Goal: Task Accomplishment & Management: Manage account settings

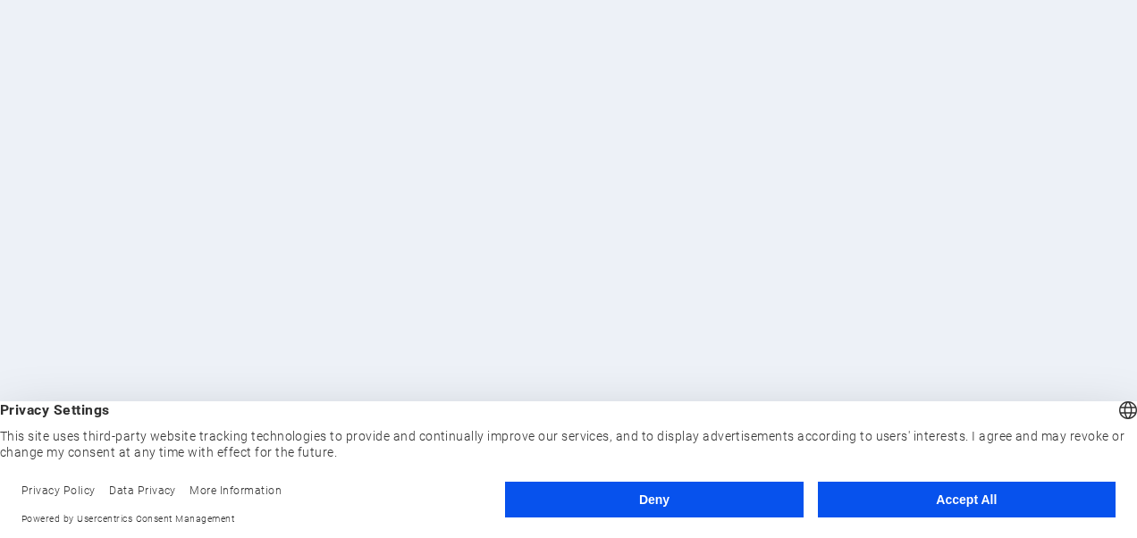
click at [862, 495] on button "Accept All" at bounding box center [967, 500] width 298 height 36
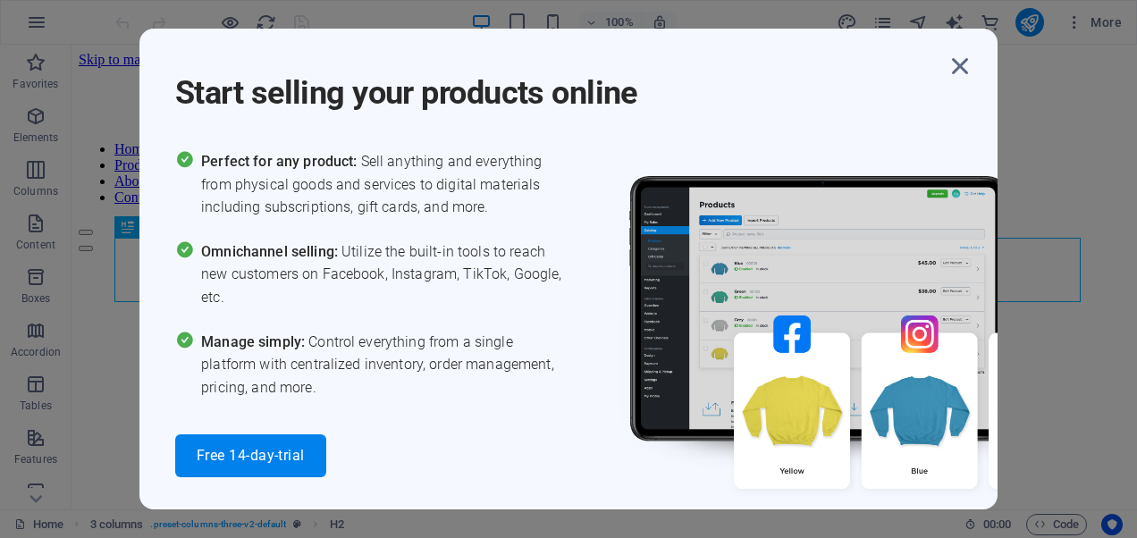
scroll to position [1045, 0]
click at [958, 68] on icon "button" at bounding box center [960, 66] width 32 height 32
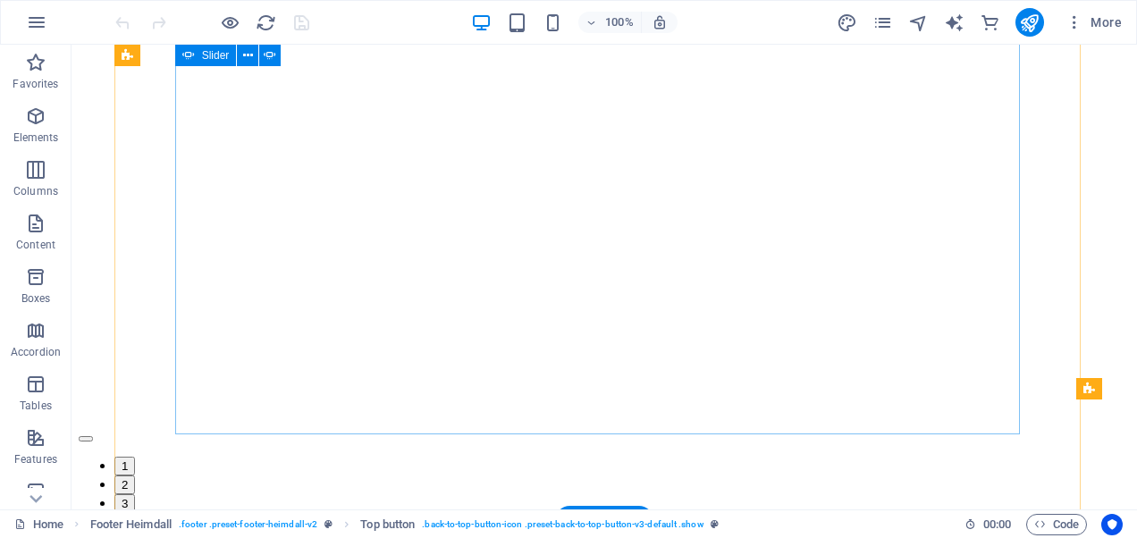
scroll to position [747, 0]
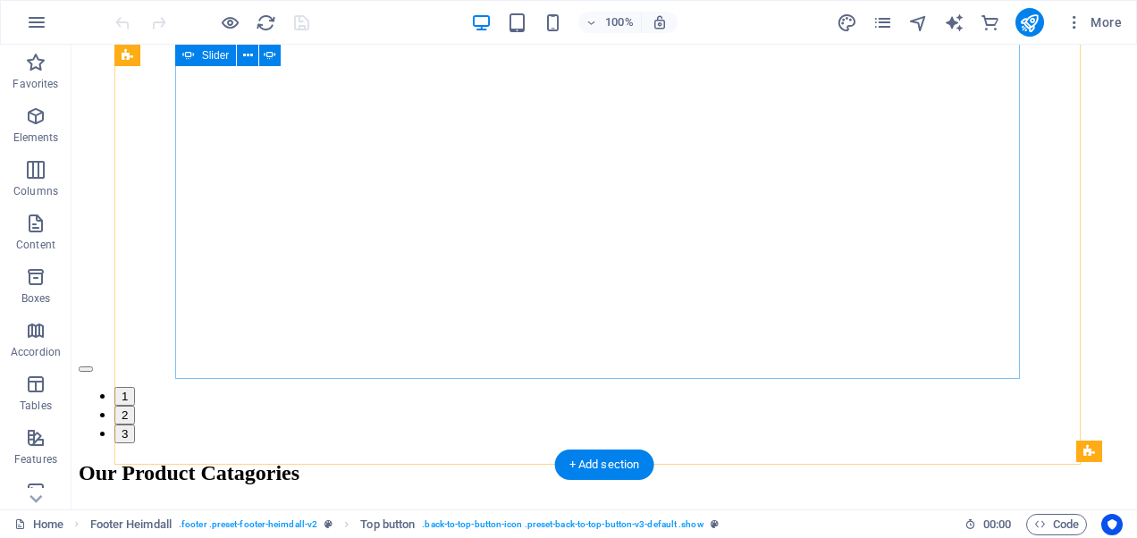
click at [135, 397] on button "1" at bounding box center [124, 396] width 21 height 19
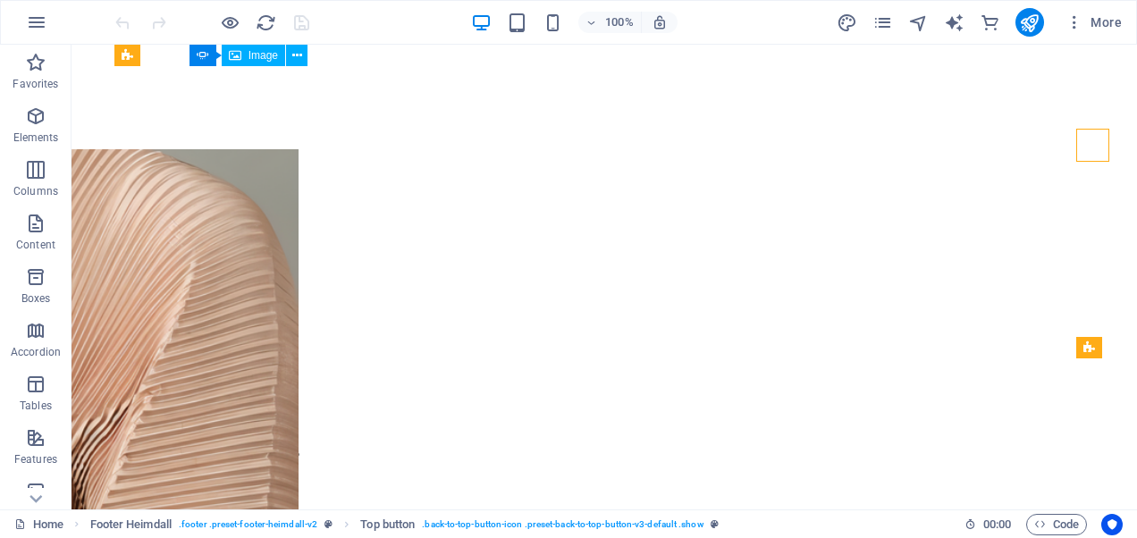
scroll to position [926, 0]
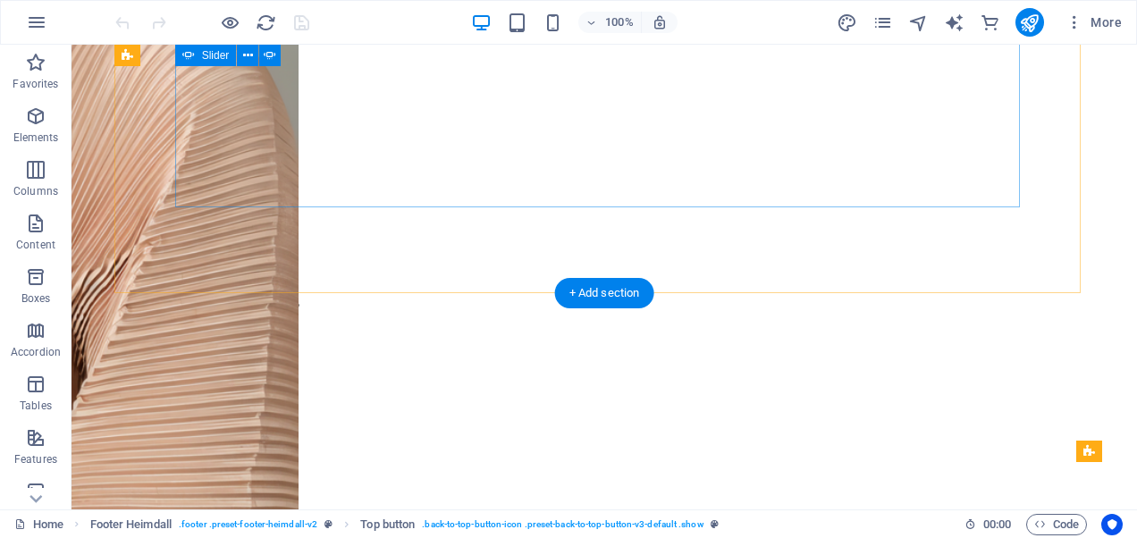
click at [135, 234] on button "2" at bounding box center [124, 243] width 21 height 19
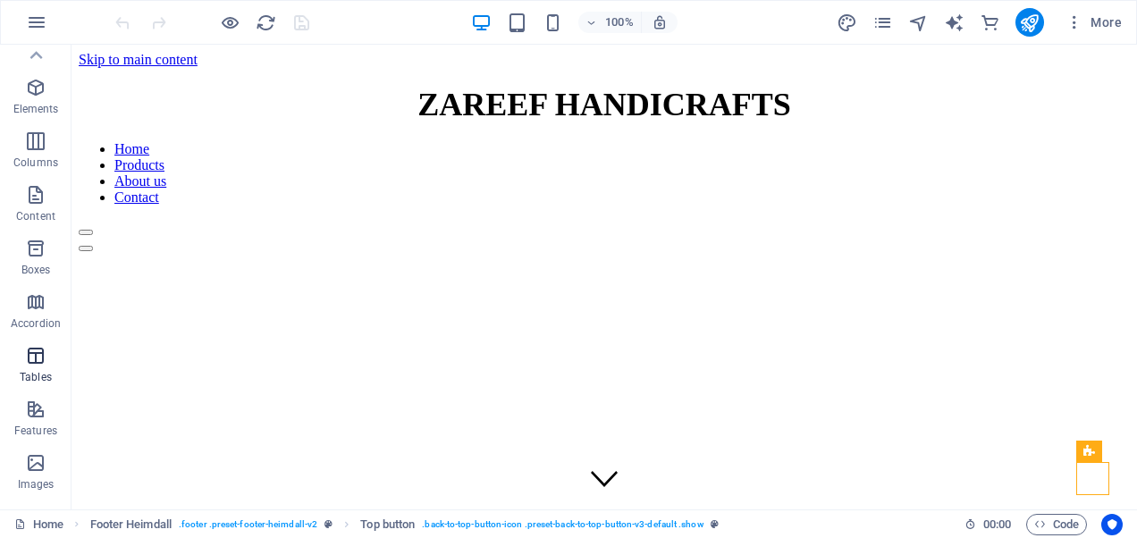
scroll to position [0, 0]
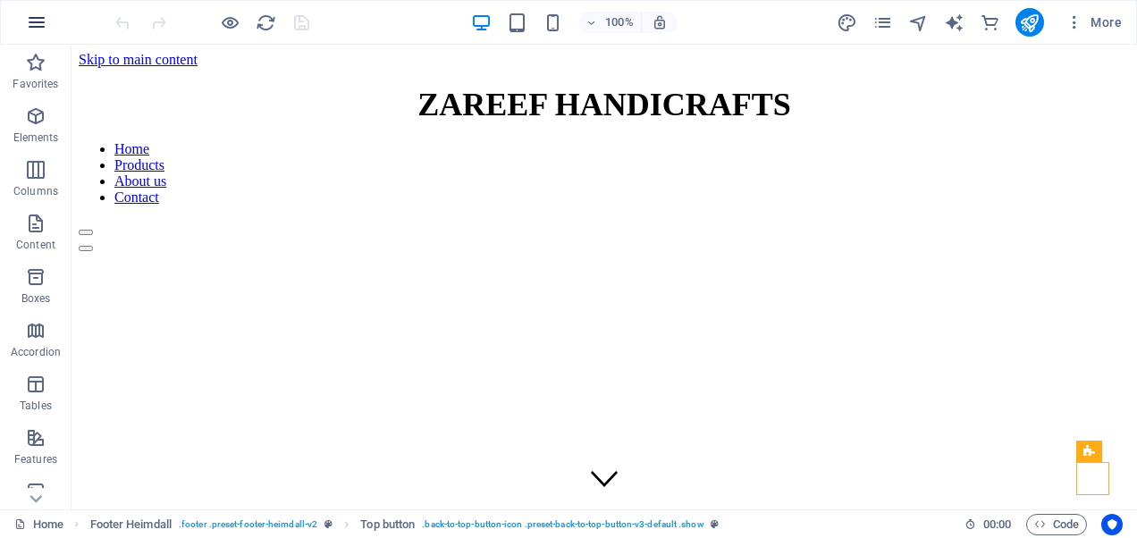
click at [30, 15] on icon "button" at bounding box center [36, 22] width 21 height 21
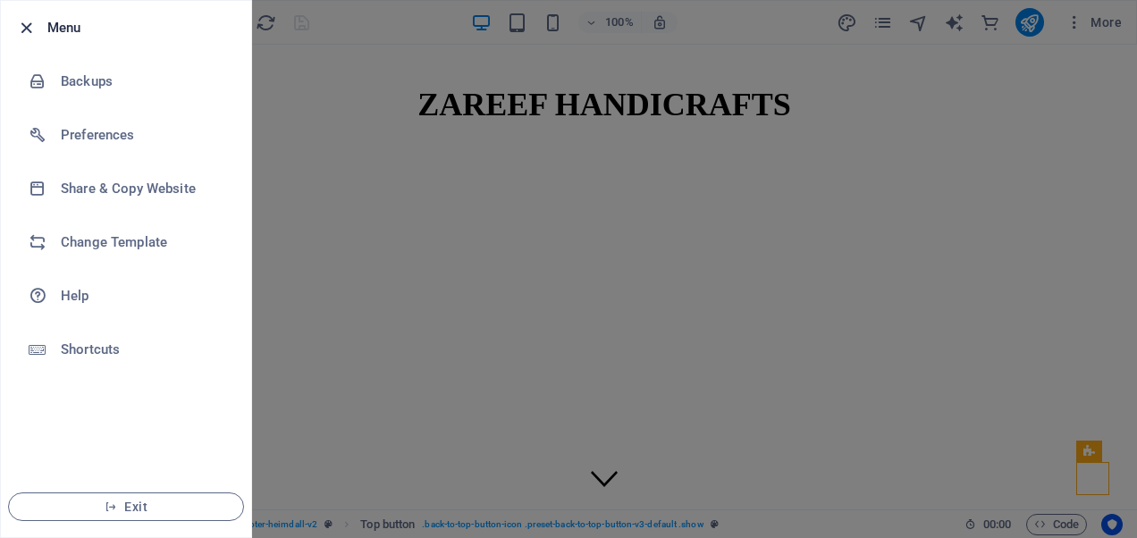
click at [25, 28] on icon "button" at bounding box center [26, 28] width 21 height 21
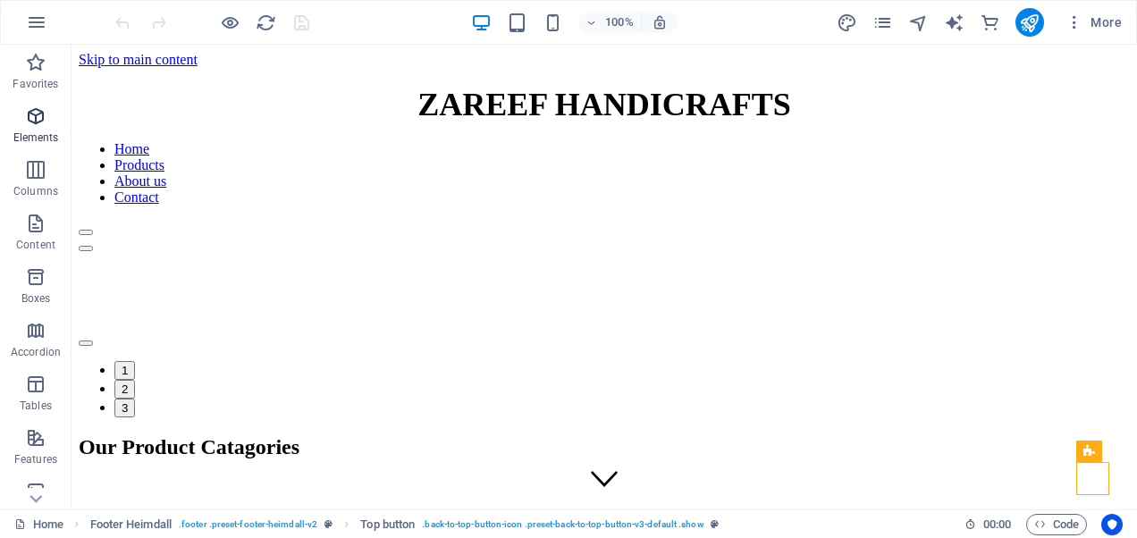
click at [36, 107] on icon "button" at bounding box center [35, 115] width 21 height 21
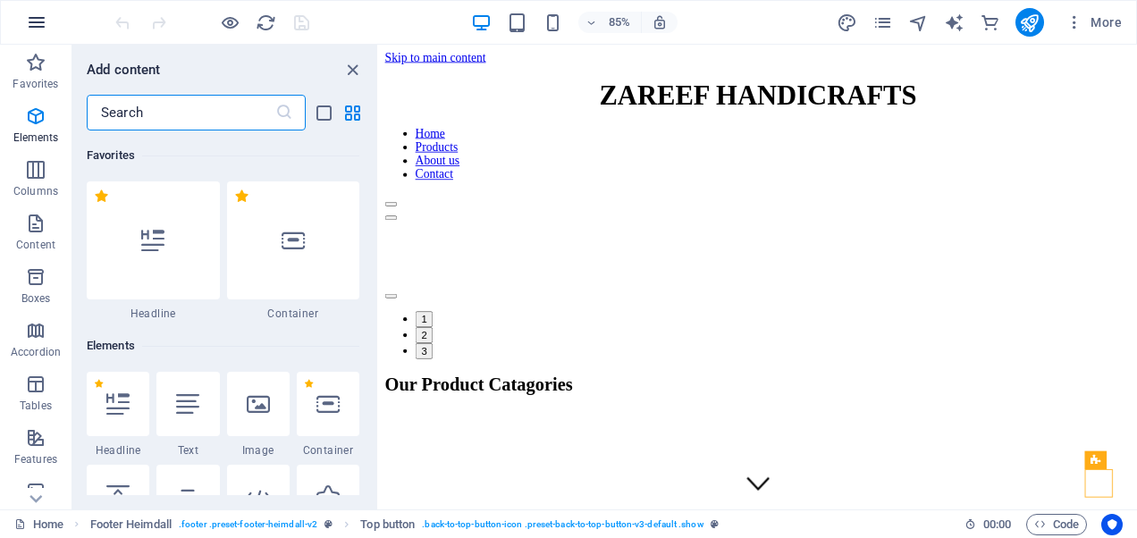
click at [44, 20] on icon "button" at bounding box center [36, 22] width 21 height 21
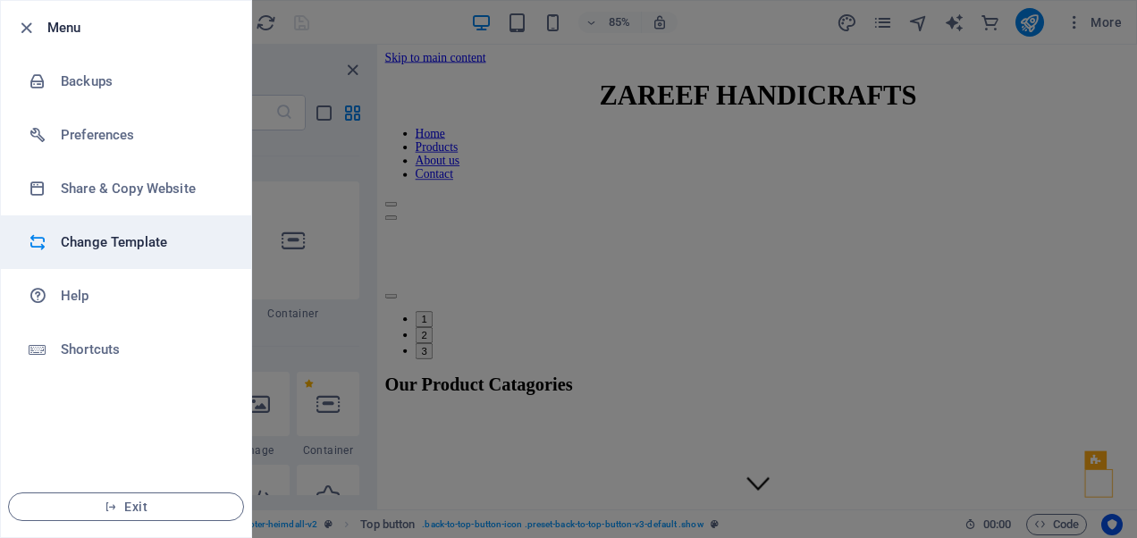
click at [82, 233] on h6 "Change Template" at bounding box center [143, 242] width 165 height 21
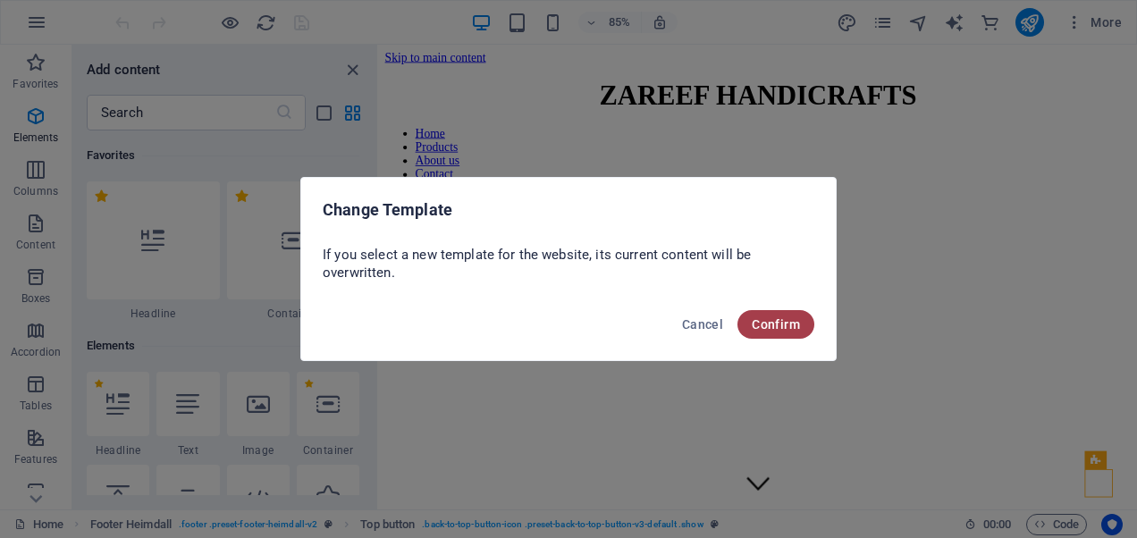
click at [793, 330] on span "Confirm" at bounding box center [776, 324] width 48 height 14
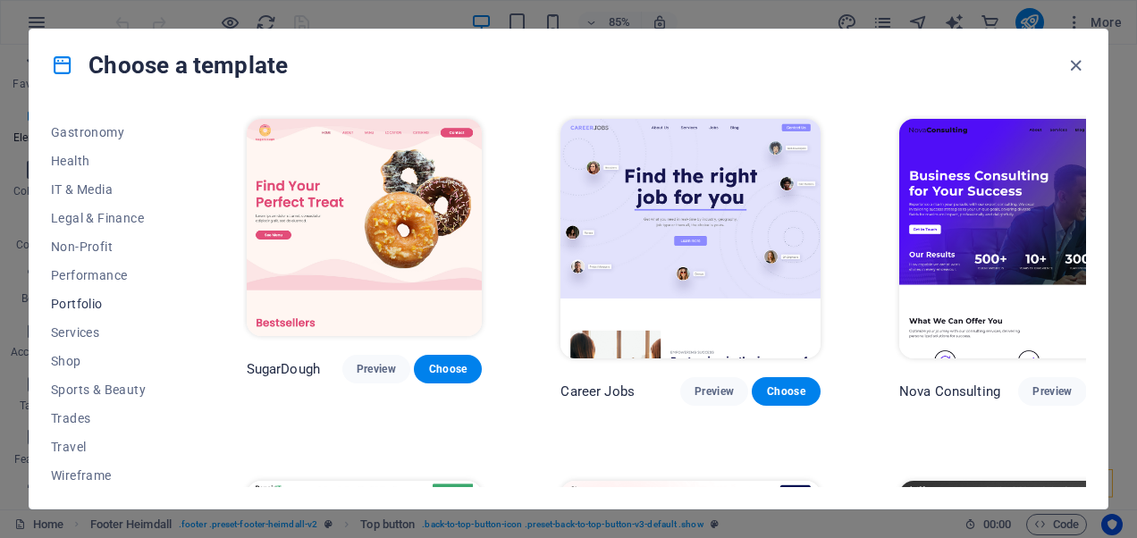
scroll to position [371, 0]
click at [1065, 62] on icon "button" at bounding box center [1075, 65] width 21 height 21
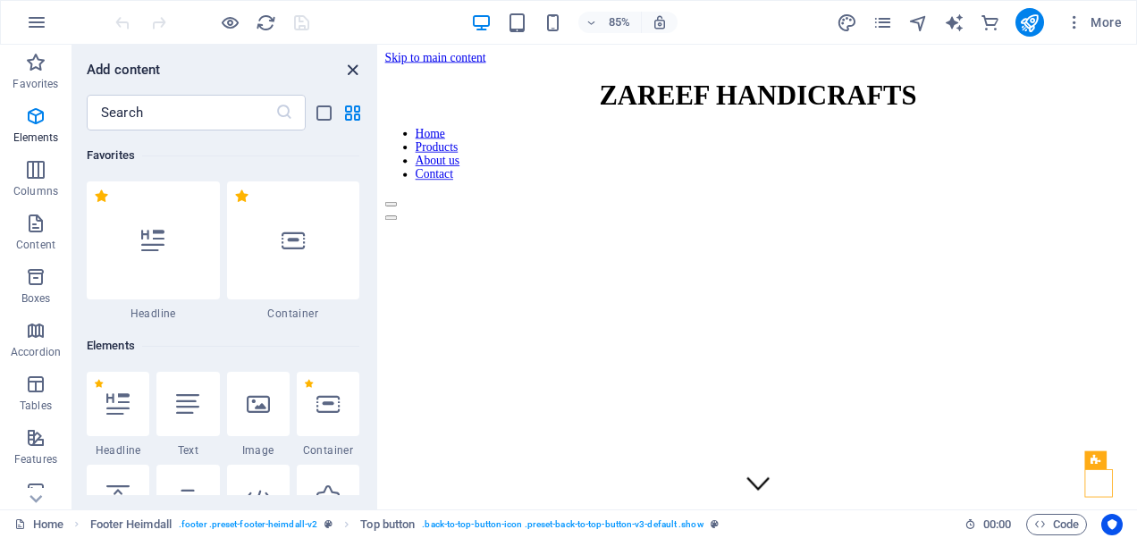
click at [352, 72] on icon "close panel" at bounding box center [352, 70] width 21 height 21
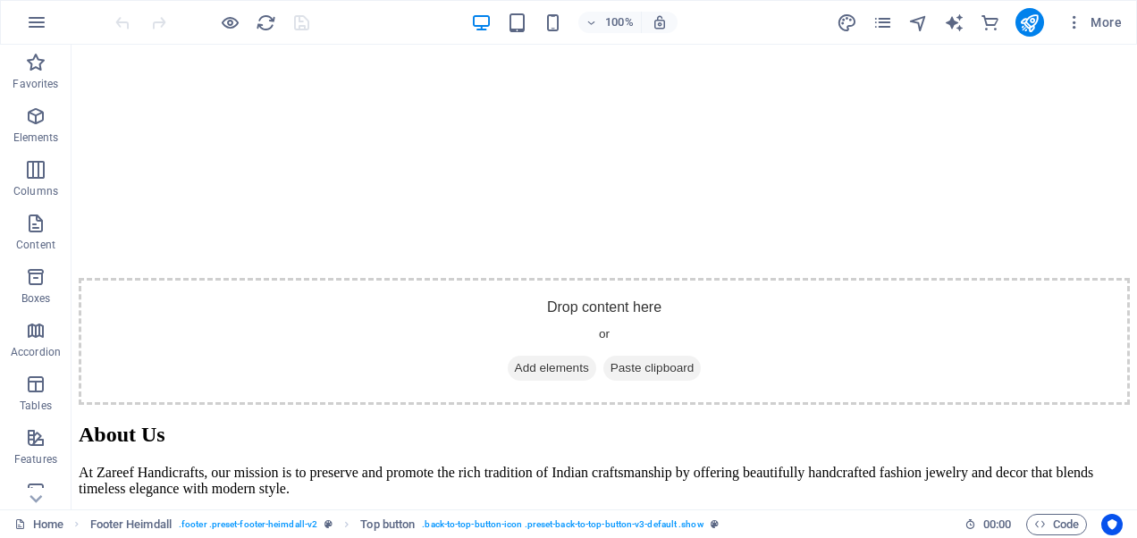
scroll to position [2050, 0]
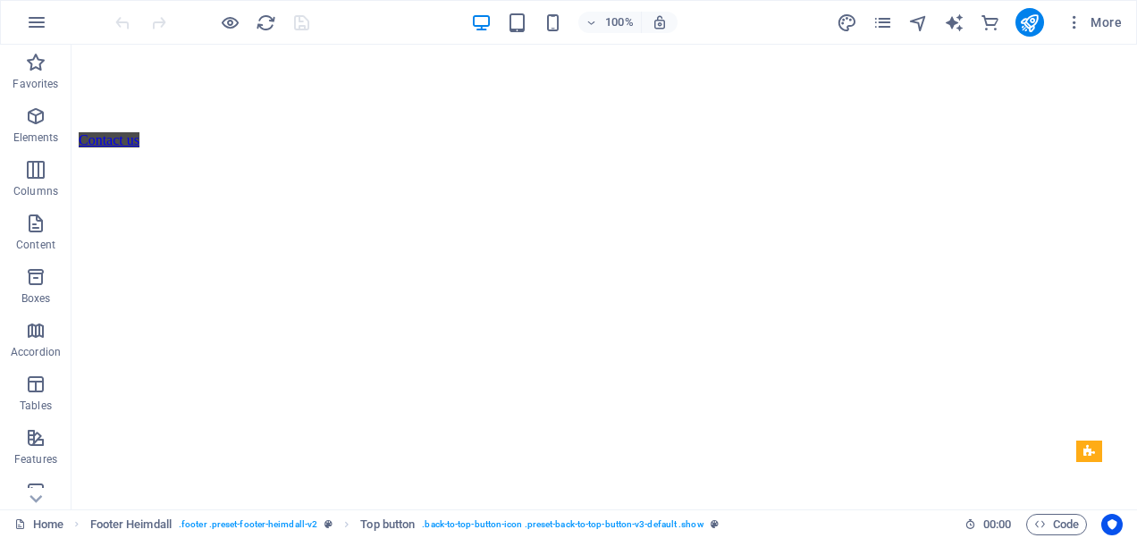
click at [1136, 17] on html "zareefhandicrafts.com Home Favorites Elements Columns Content Boxes Accordion T…" at bounding box center [568, 269] width 1137 height 538
